Goal: Find specific page/section: Find specific page/section

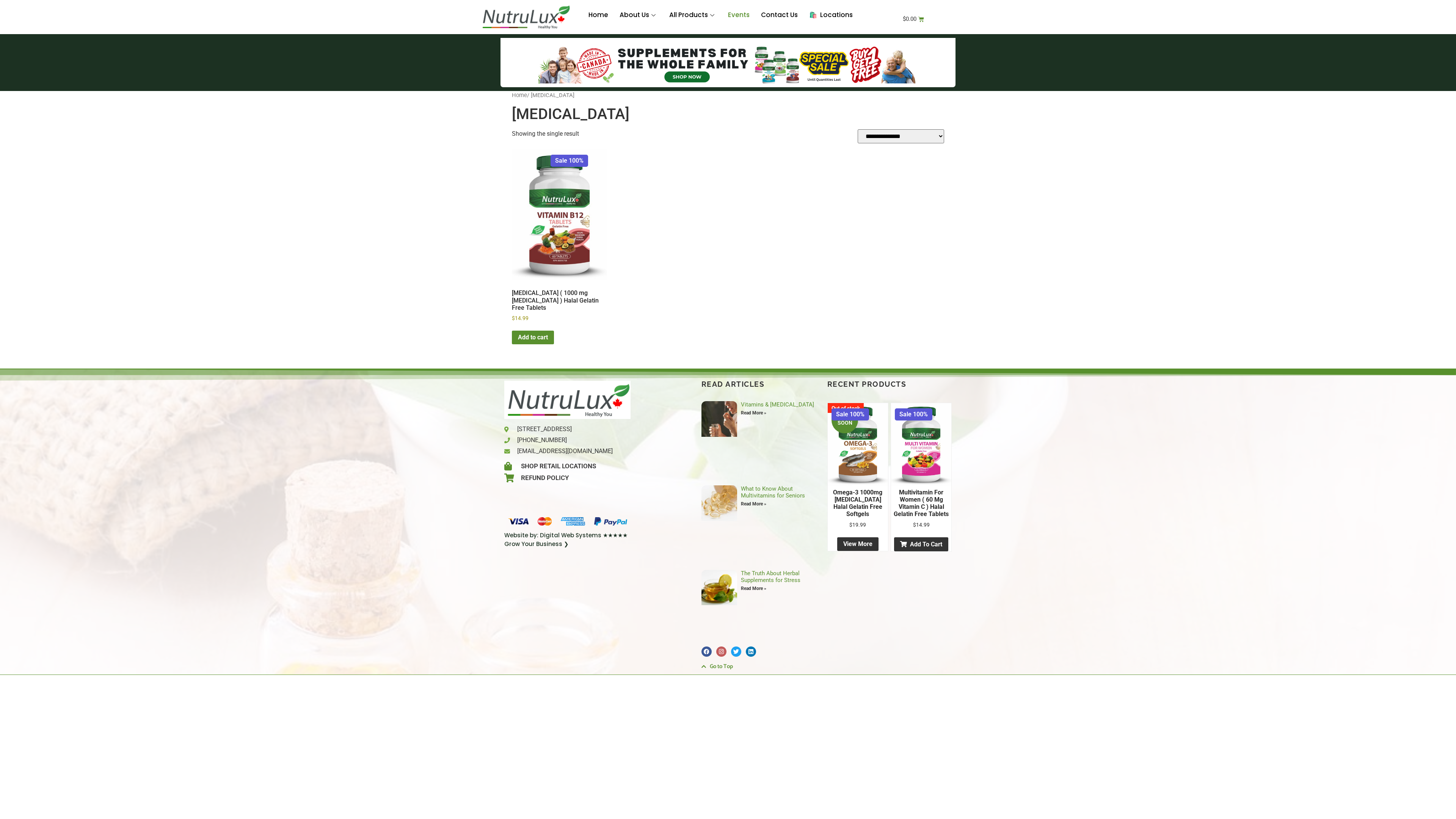
click at [737, 15] on link "Events" at bounding box center [739, 15] width 33 height 31
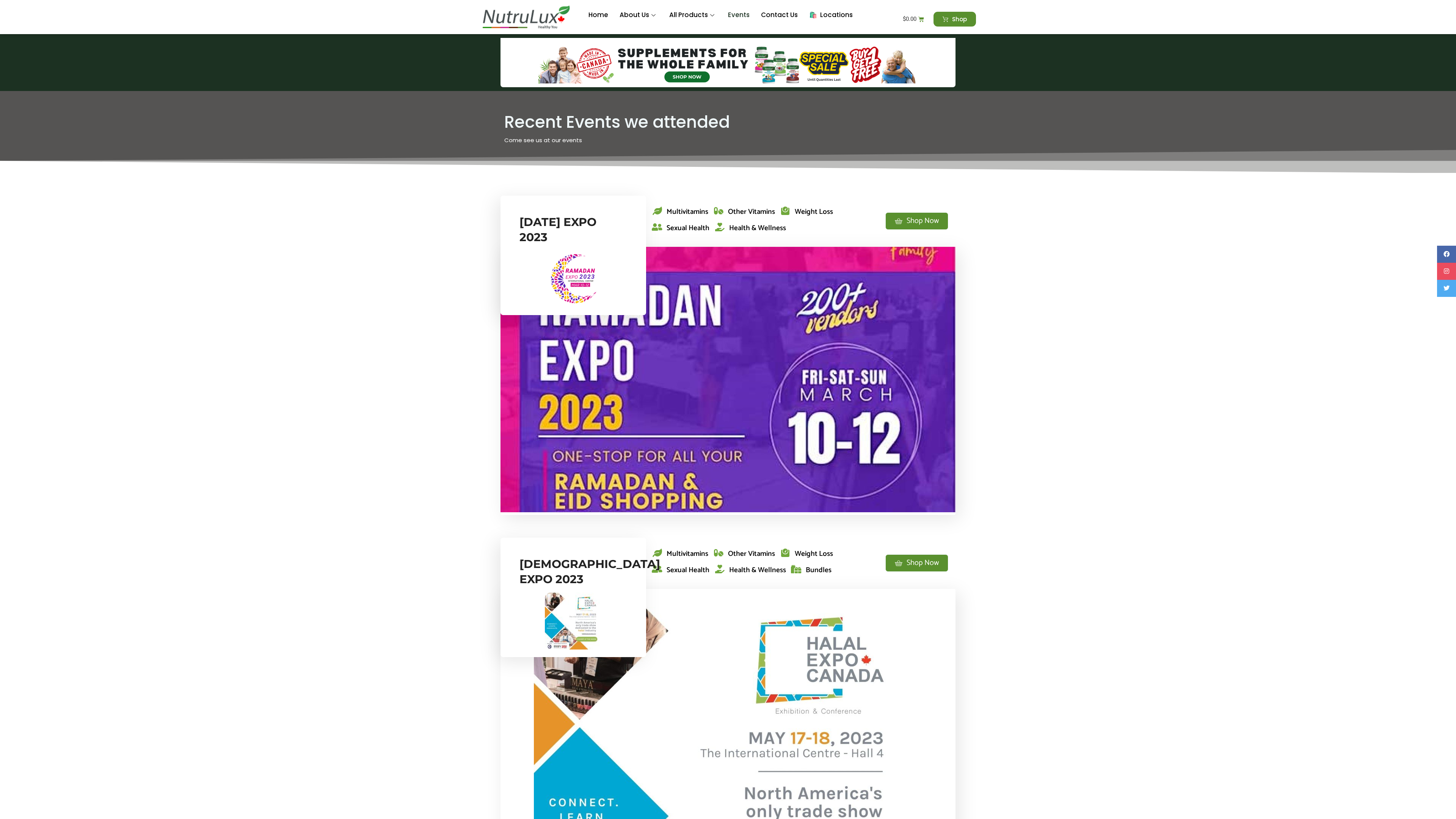
scroll to position [0, 1365]
